Goal: Transaction & Acquisition: Purchase product/service

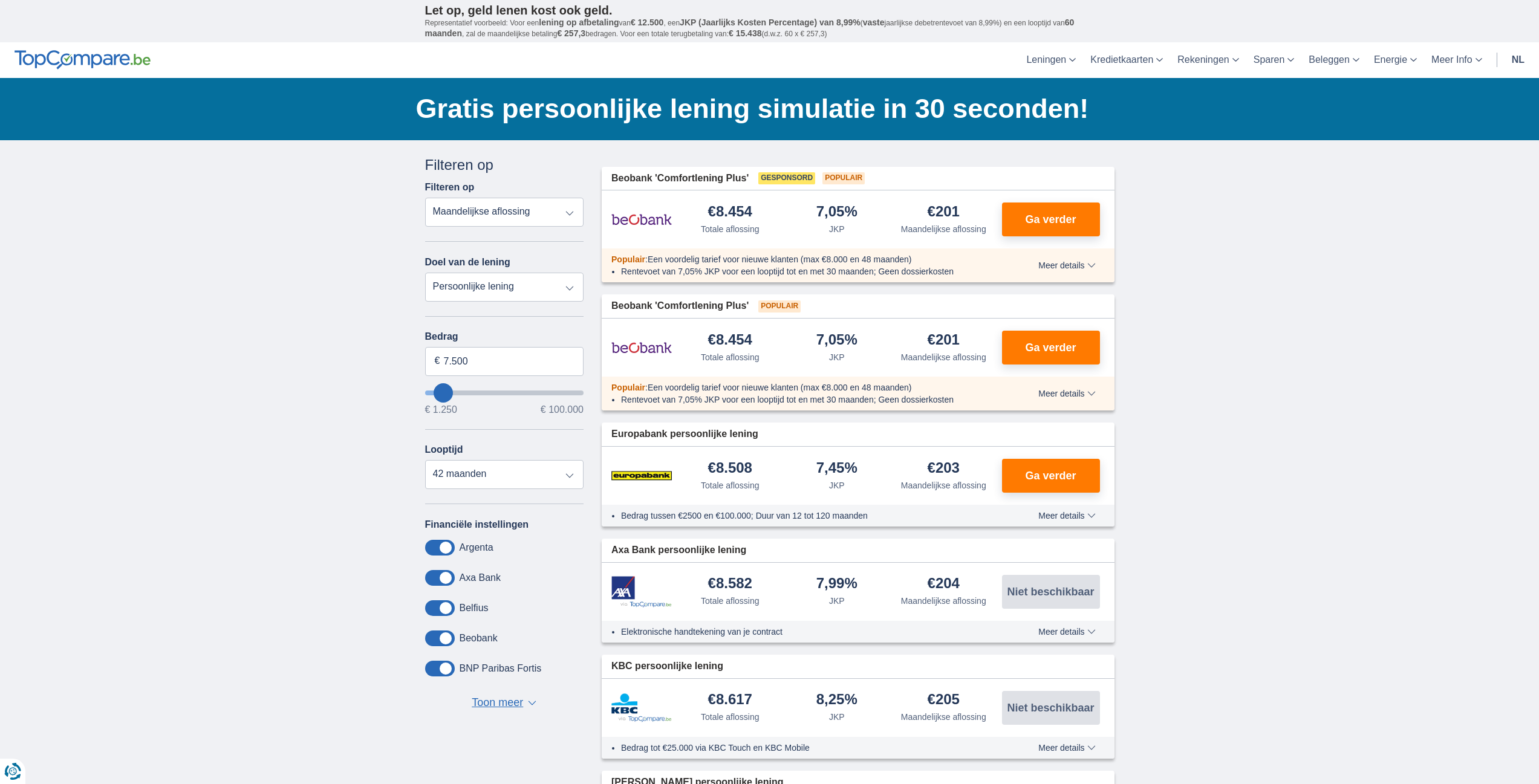
drag, startPoint x: 490, startPoint y: 704, endPoint x: 517, endPoint y: 666, distance: 46.6
click at [490, 702] on span "Toon meer" at bounding box center [497, 702] width 51 height 16
drag, startPoint x: 428, startPoint y: 363, endPoint x: 412, endPoint y: 363, distance: 16.0
type input "1.300"
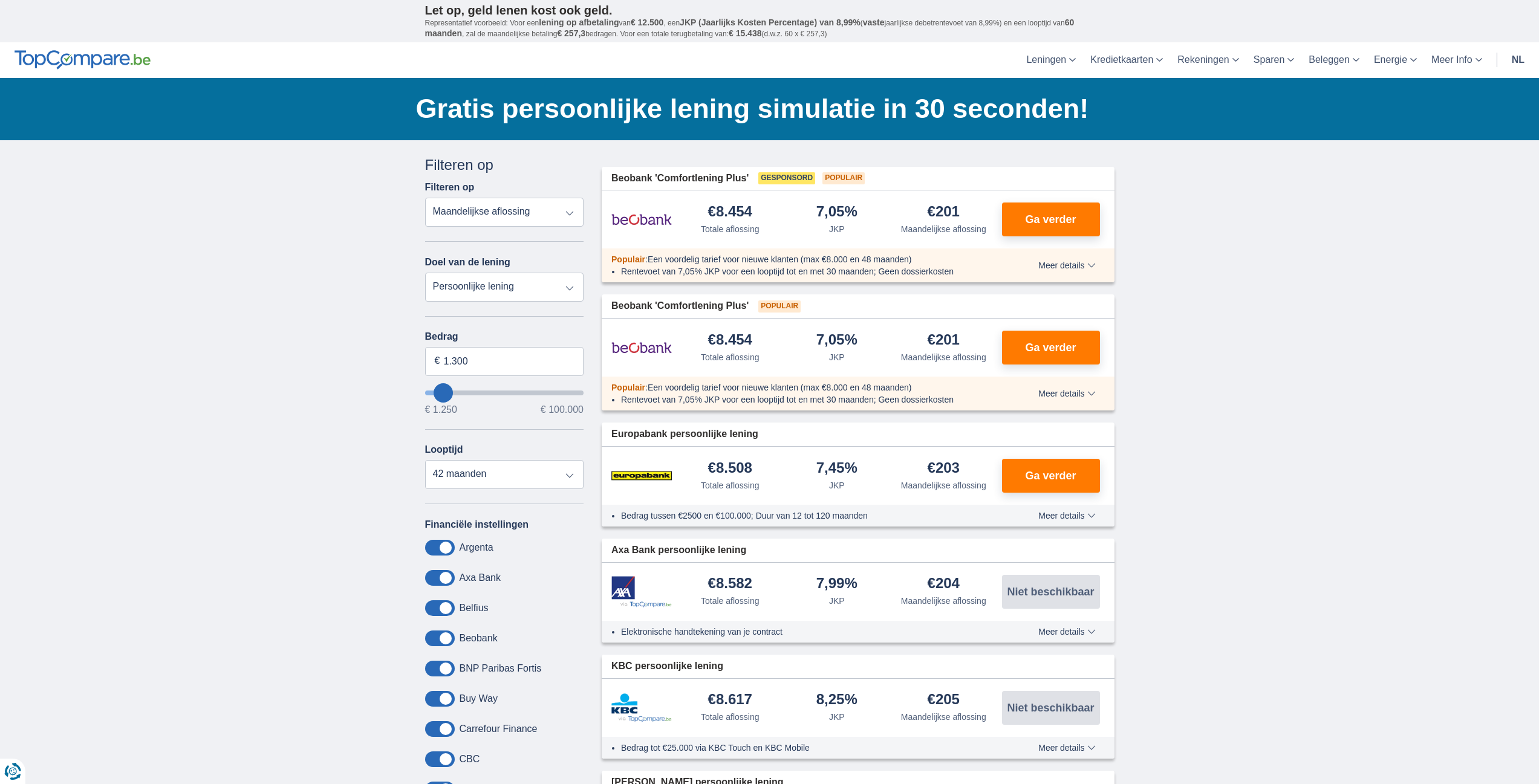
type input "1250"
select select "24"
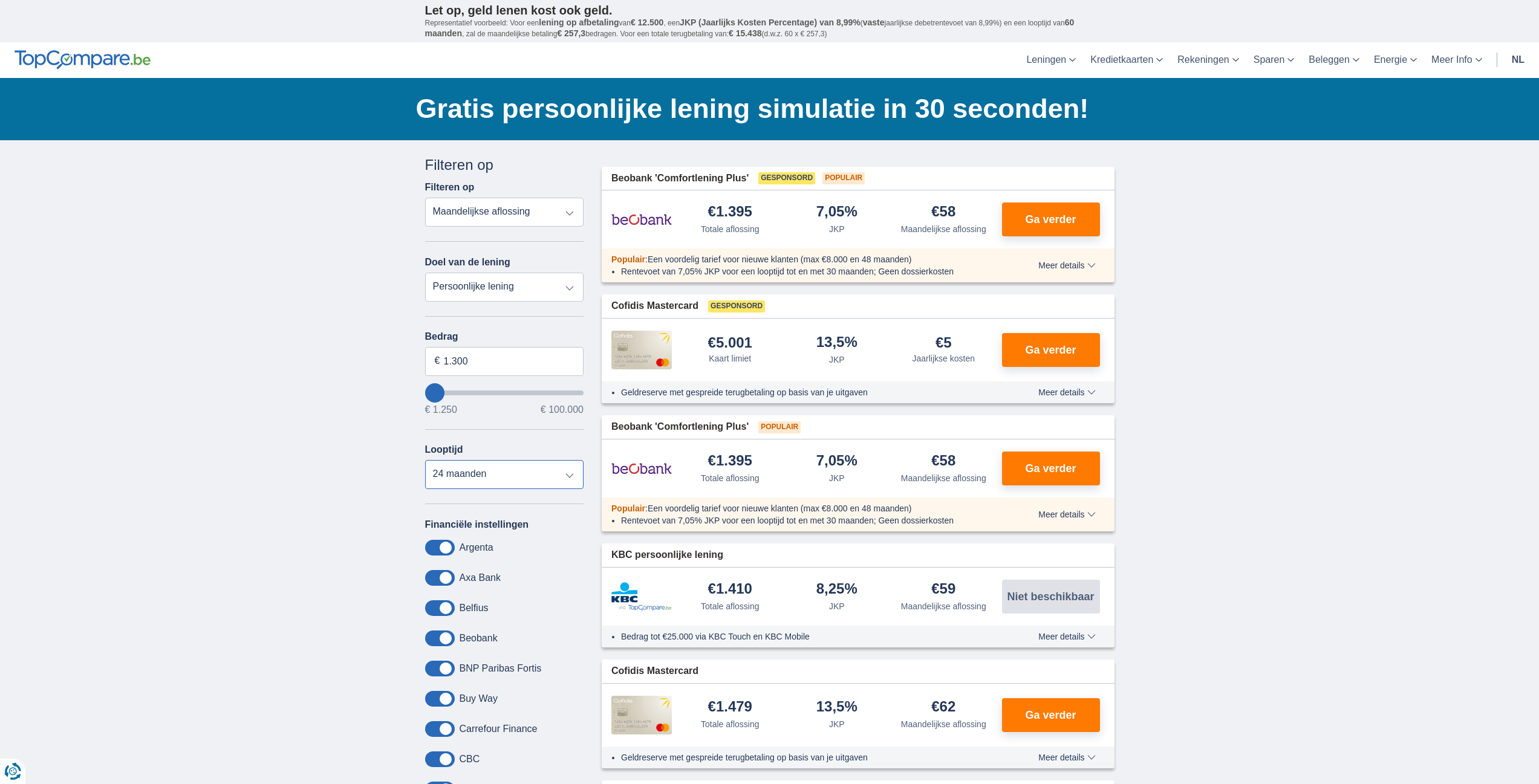
click at [547, 466] on select "12 maanden 18 maanden 24 maanden" at bounding box center [505, 474] width 159 height 29
click at [425, 460] on select "12 maanden 18 maanden 24 maanden" at bounding box center [505, 474] width 159 height 29
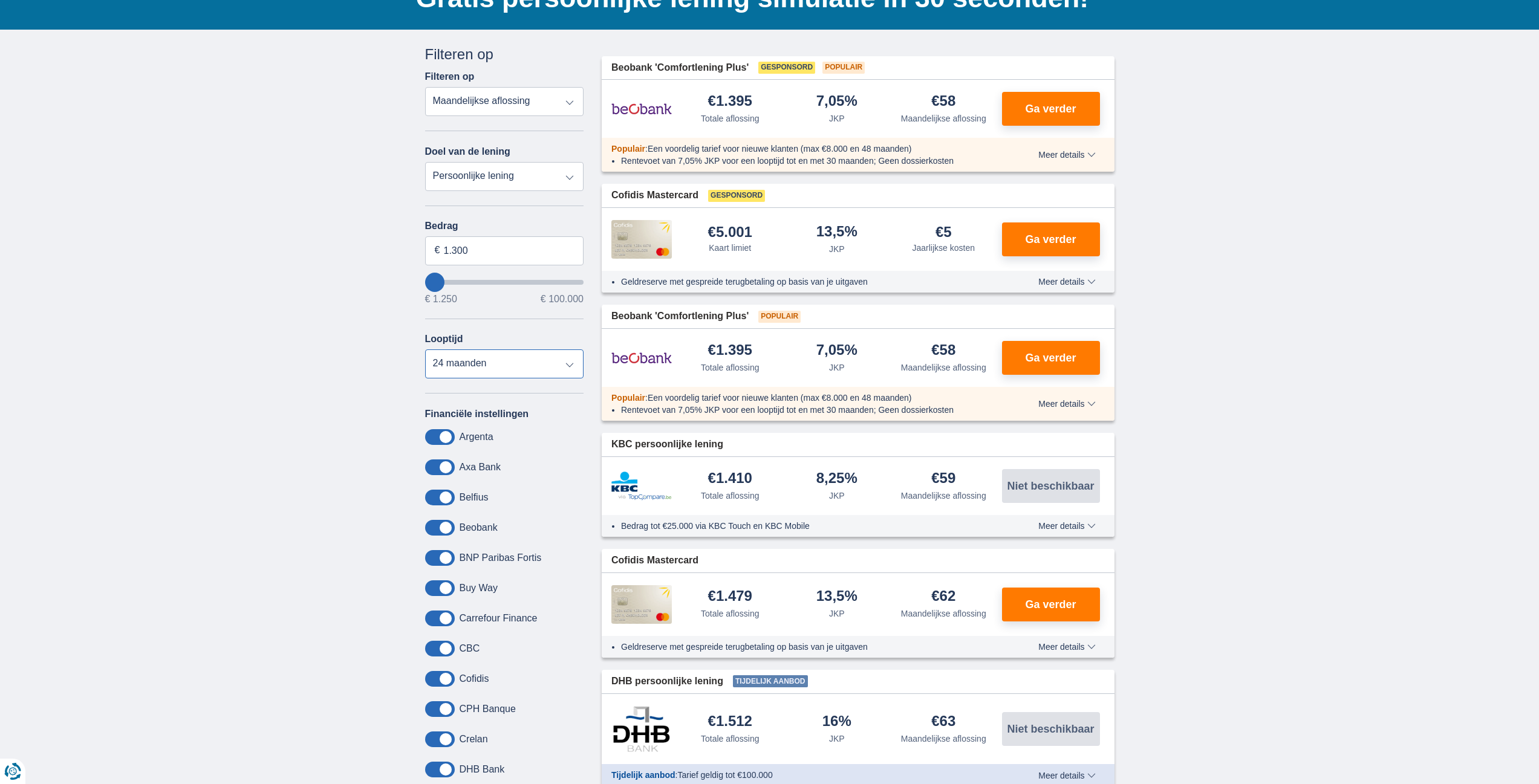
scroll to position [121, 0]
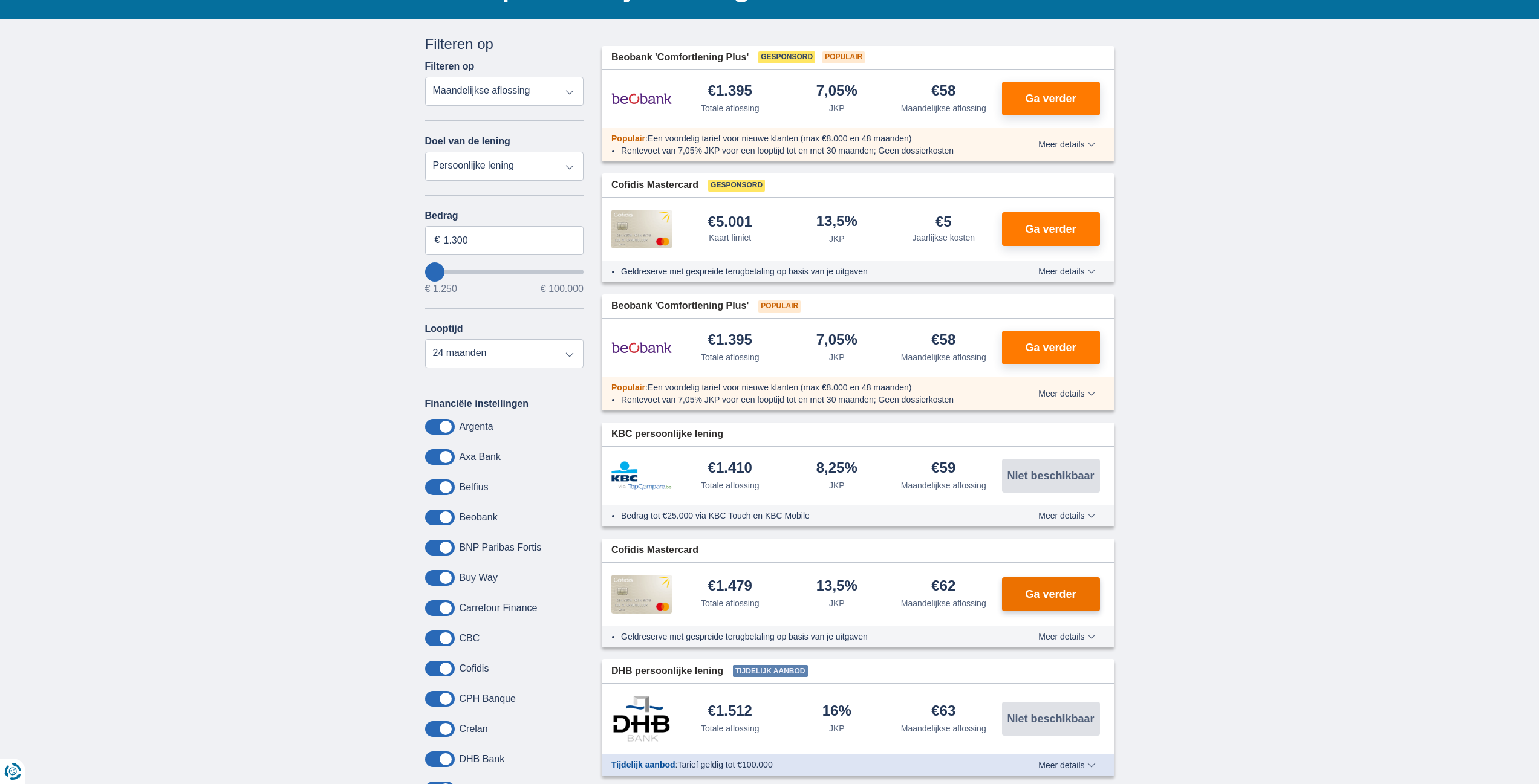
click at [1034, 587] on button "Ga verder" at bounding box center [1051, 594] width 98 height 34
